Goal: Complete application form

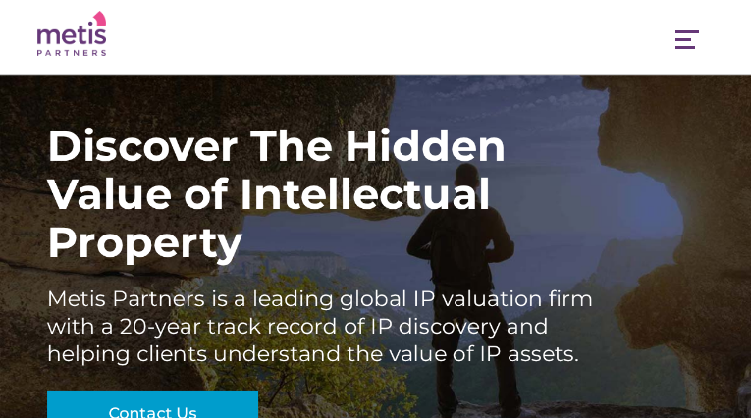
type input "**********"
type input "*********"
type input "**********"
select select "**********"
